Goal: Information Seeking & Learning: Learn about a topic

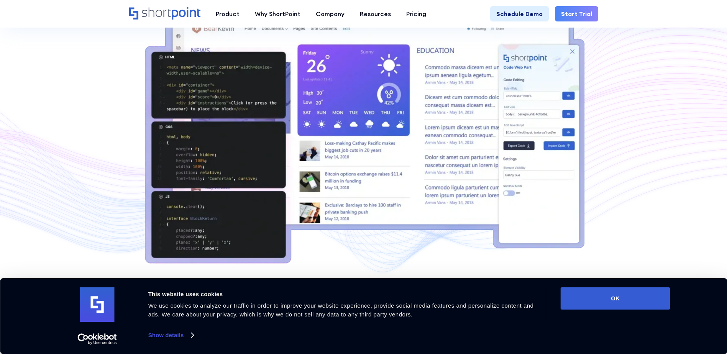
scroll to position [383, 0]
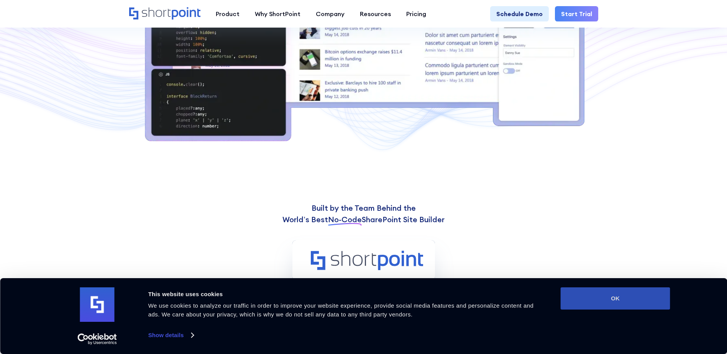
click at [624, 303] on button "OK" at bounding box center [615, 298] width 110 height 22
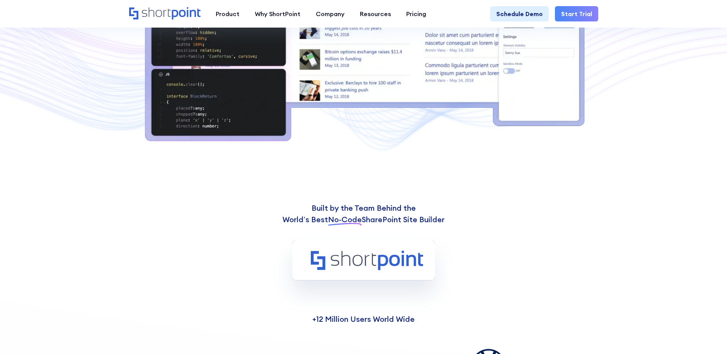
scroll to position [0, 0]
drag, startPoint x: 391, startPoint y: 209, endPoint x: 399, endPoint y: 221, distance: 14.9
click at [399, 221] on p "Built by the Team Behind the World’s Best No-Code SharePoint Site Builder" at bounding box center [364, 213] width 318 height 23
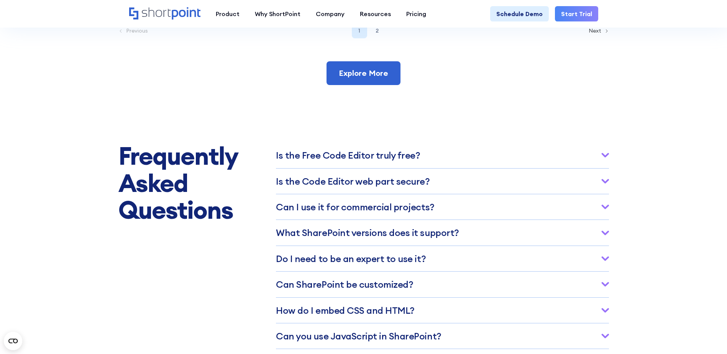
scroll to position [3628, 0]
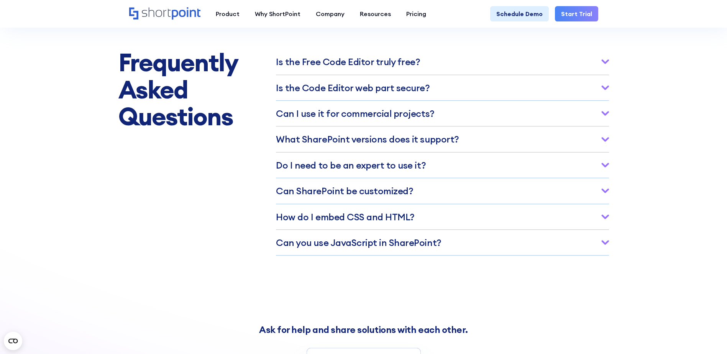
click at [436, 229] on div "How do I embed CSS and HTML?" at bounding box center [442, 216] width 333 height 25
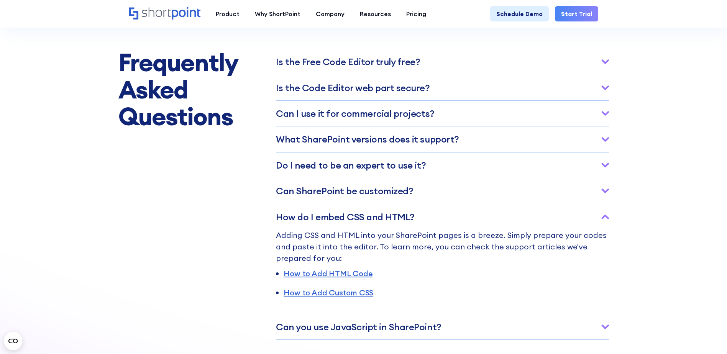
click at [441, 203] on div "Can SharePoint be customized?" at bounding box center [442, 190] width 333 height 25
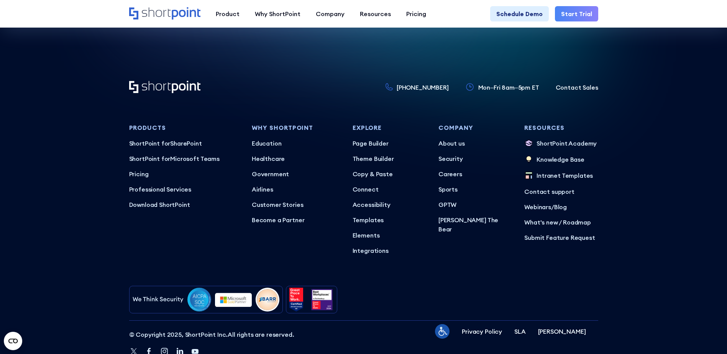
scroll to position [5181, 0]
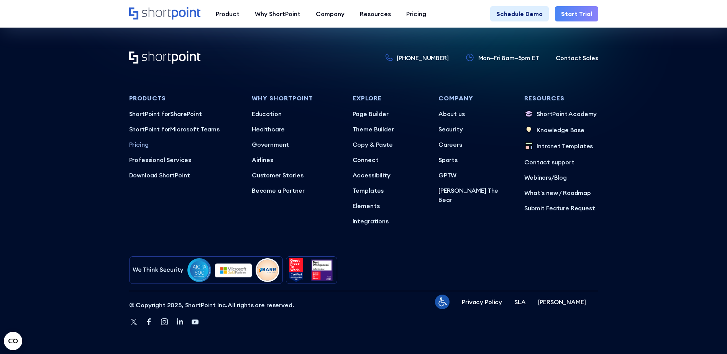
click at [139, 143] on p "Pricing" at bounding box center [184, 144] width 110 height 9
